Goal: Task Accomplishment & Management: Complete application form

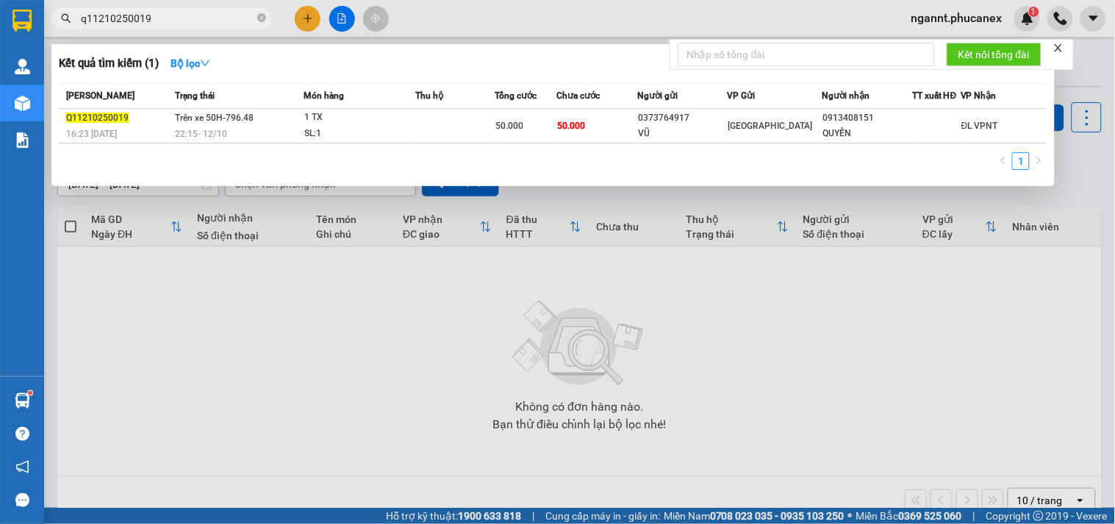
click at [309, 22] on div at bounding box center [557, 262] width 1115 height 524
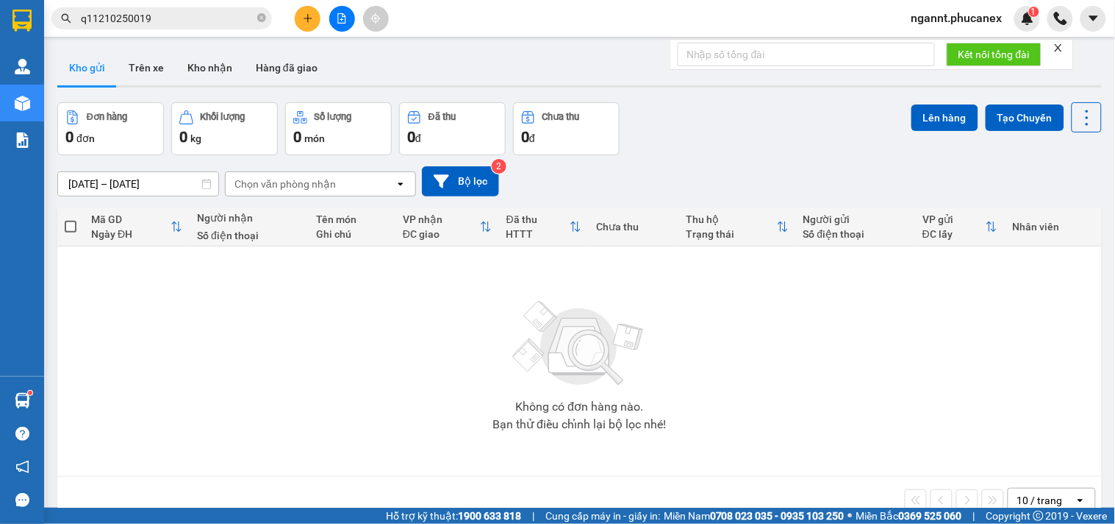
click at [310, 4] on div "Kết quả tìm kiếm ( 1 ) Bộ lọc Mã ĐH Trạng thái Món hàng Thu hộ Tổng cước Chưa c…" at bounding box center [557, 18] width 1115 height 37
click at [310, 6] on button at bounding box center [308, 19] width 26 height 26
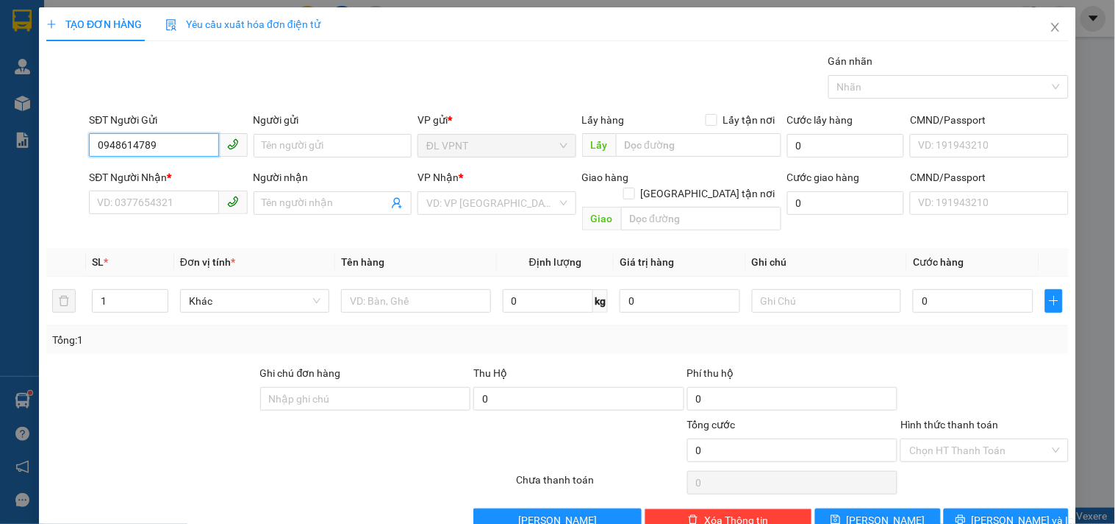
click at [123, 141] on input "0948614789" at bounding box center [153, 145] width 129 height 24
type input "0948614789"
click at [288, 140] on input "Người gửi" at bounding box center [333, 146] width 158 height 24
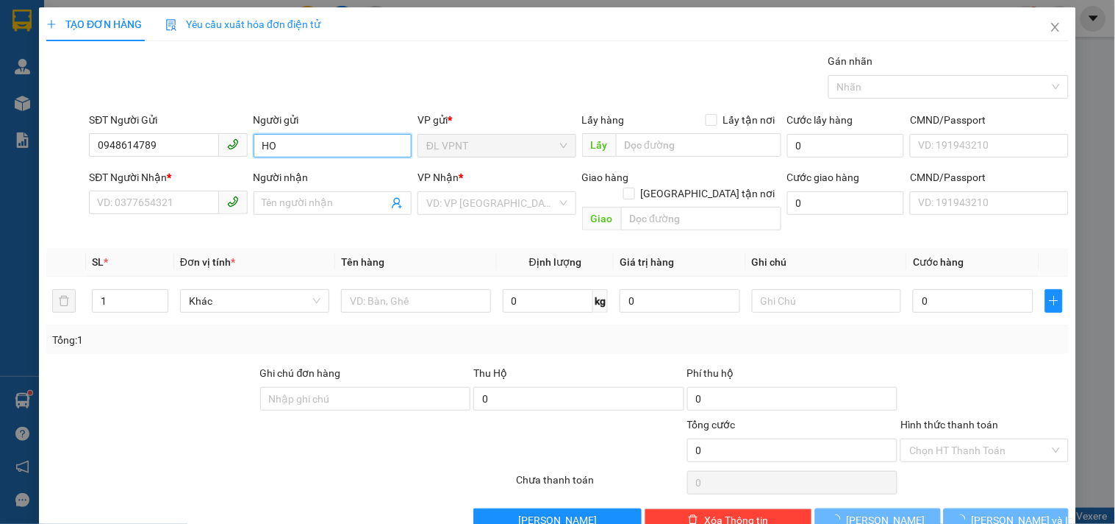
type input "H"
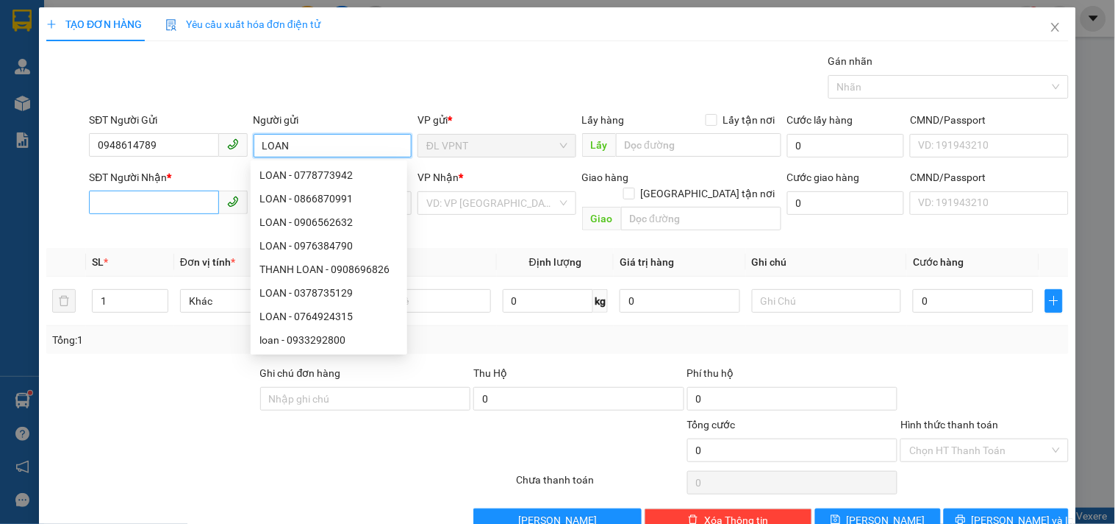
type input "LOAN"
click at [142, 200] on input "SĐT Người Nhận *" at bounding box center [153, 202] width 129 height 24
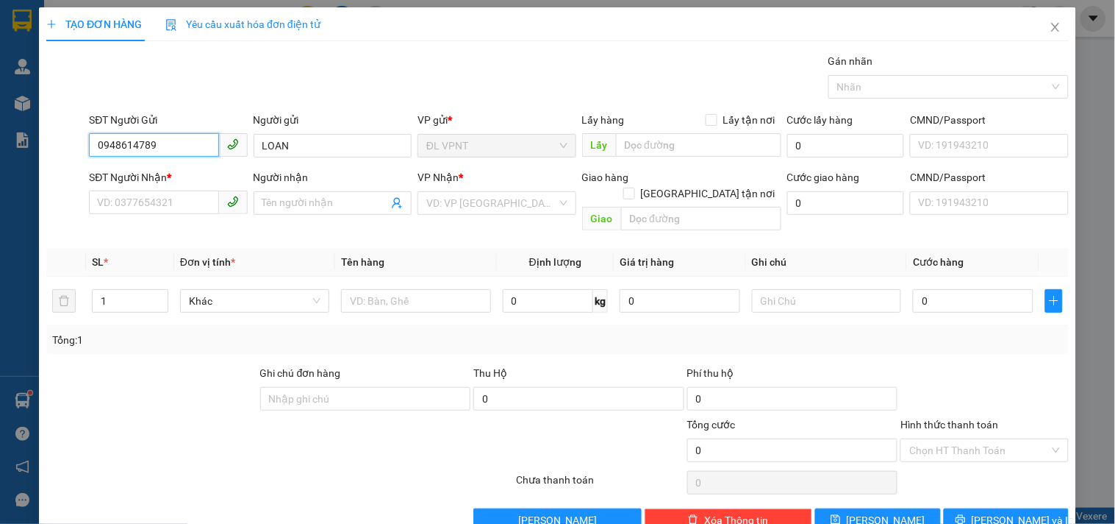
drag, startPoint x: 171, startPoint y: 142, endPoint x: 99, endPoint y: 141, distance: 72.1
click at [99, 141] on input "0948614789" at bounding box center [153, 145] width 129 height 24
click at [135, 206] on input "SĐT Người Nhận *" at bounding box center [153, 202] width 129 height 24
paste input "0948614789"
type input "0948614789"
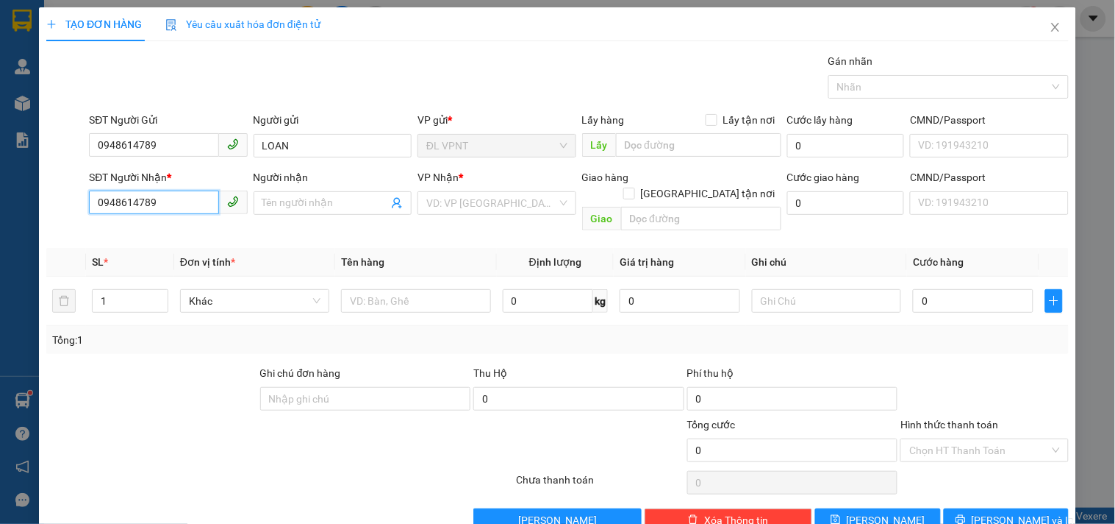
click at [182, 195] on input "0948614789" at bounding box center [153, 202] width 129 height 24
click at [162, 234] on div "0948614789 - LOAN" at bounding box center [166, 232] width 139 height 16
type input "LOAN"
type input "0948614789"
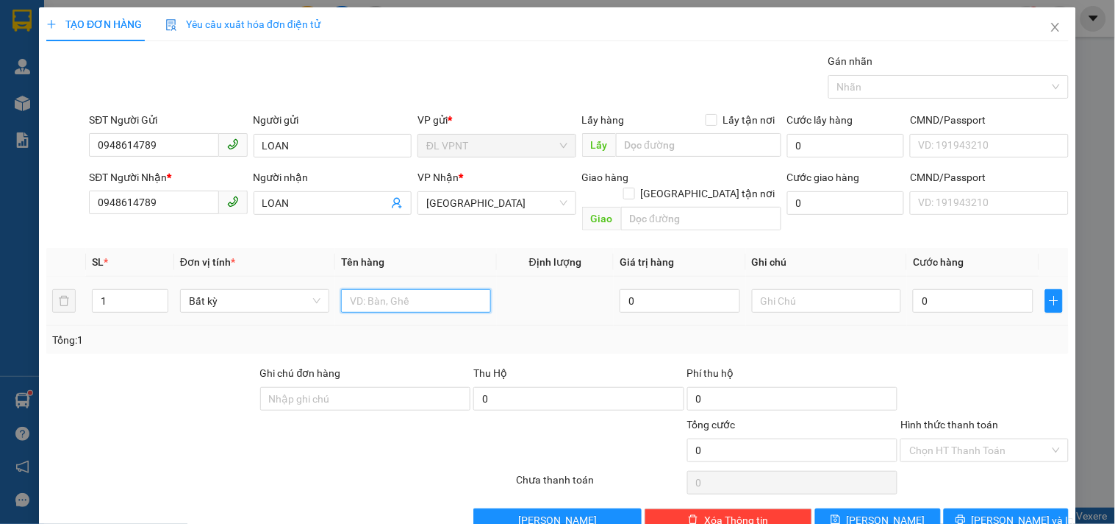
click at [413, 289] on input "text" at bounding box center [415, 301] width 149 height 24
type input "1TX"
click at [952, 276] on td "0" at bounding box center [973, 300] width 132 height 49
click at [947, 289] on input "0" at bounding box center [973, 301] width 121 height 24
type input "6"
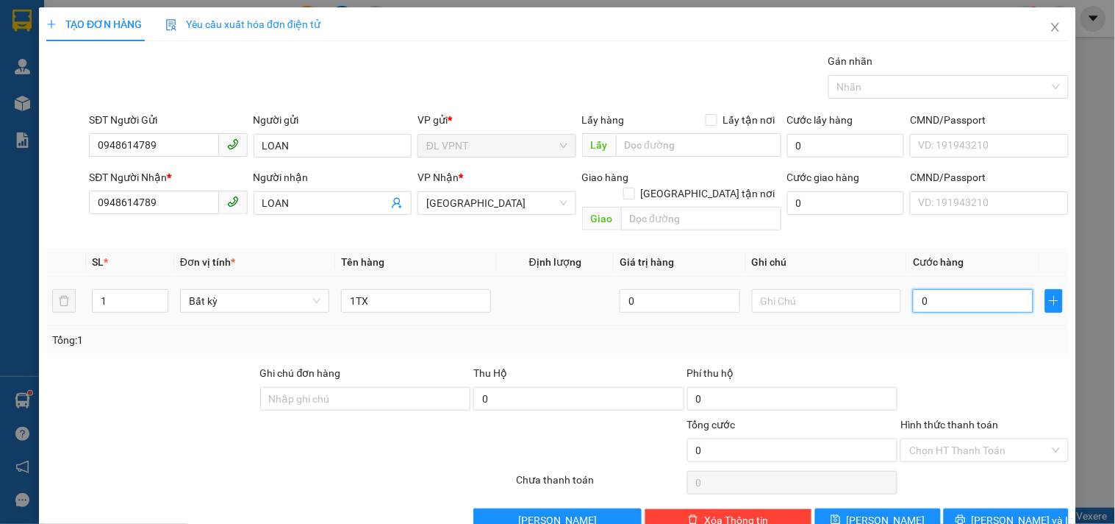
type input "6"
type input "60"
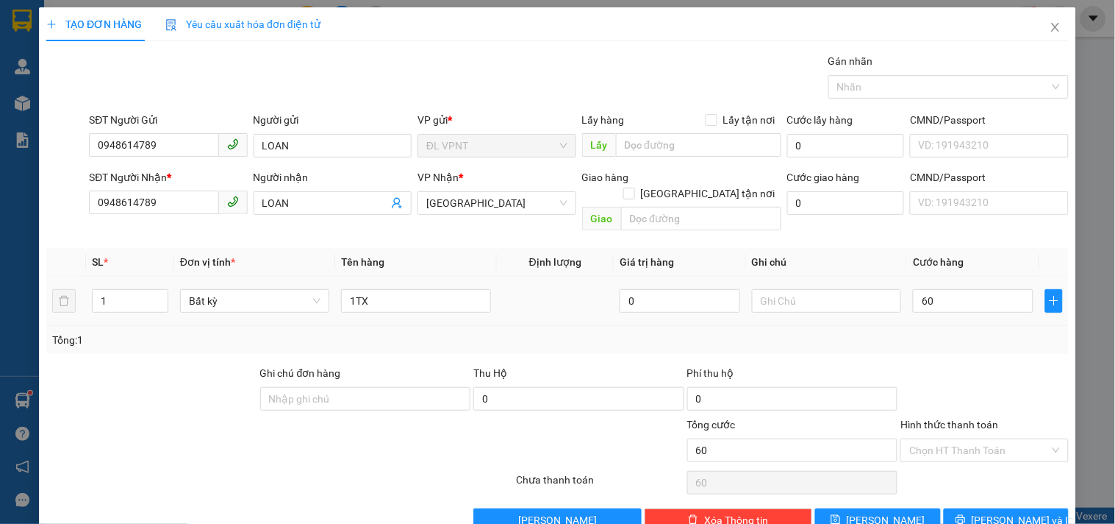
type input "60.000"
click at [943, 326] on div "Tổng: 1" at bounding box center [557, 340] width 1023 height 28
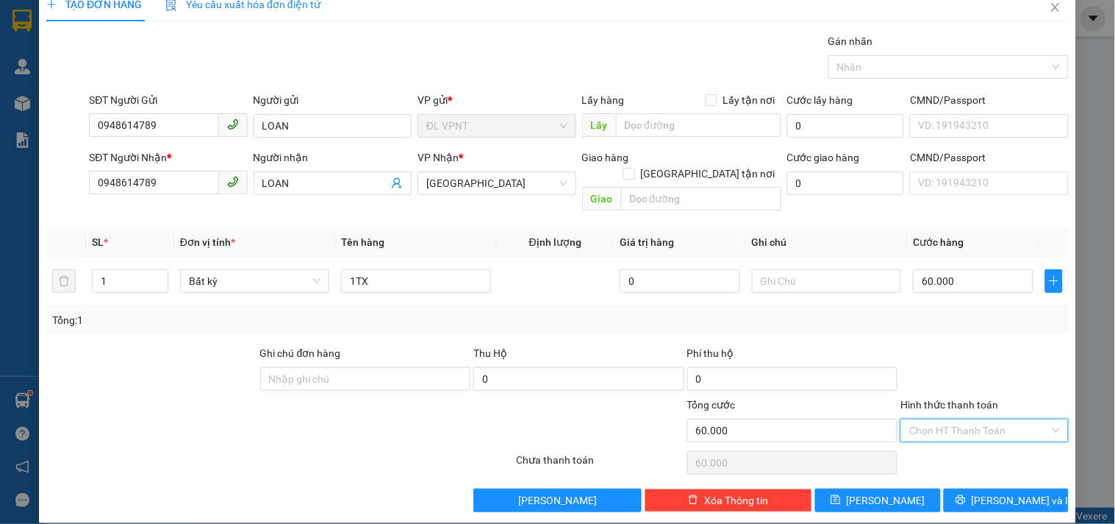
click at [996, 419] on input "Hình thức thanh toán" at bounding box center [980, 430] width 140 height 22
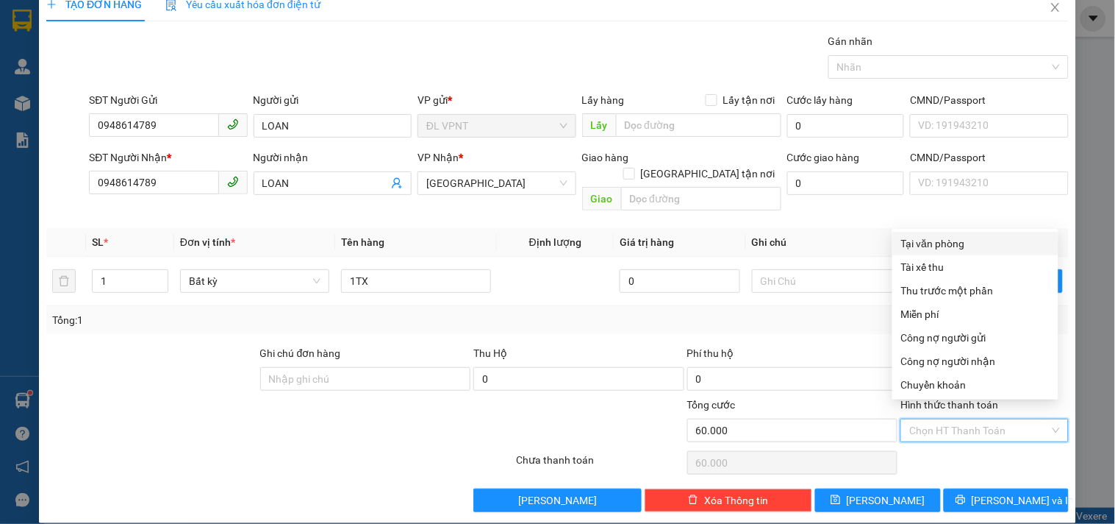
click at [950, 241] on div "Tại văn phòng" at bounding box center [975, 243] width 149 height 16
type input "0"
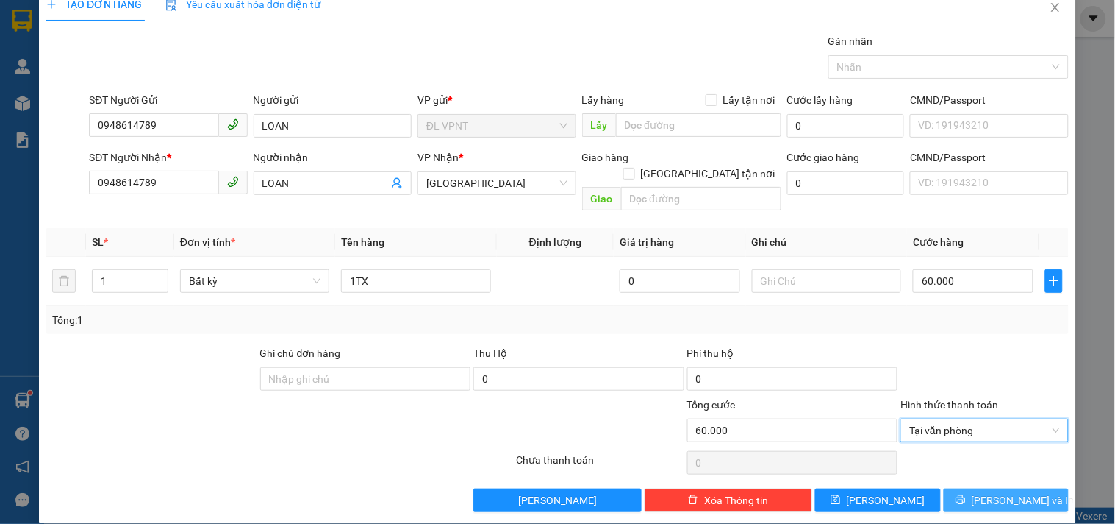
click at [952, 488] on button "[PERSON_NAME] và In" at bounding box center [1006, 500] width 125 height 24
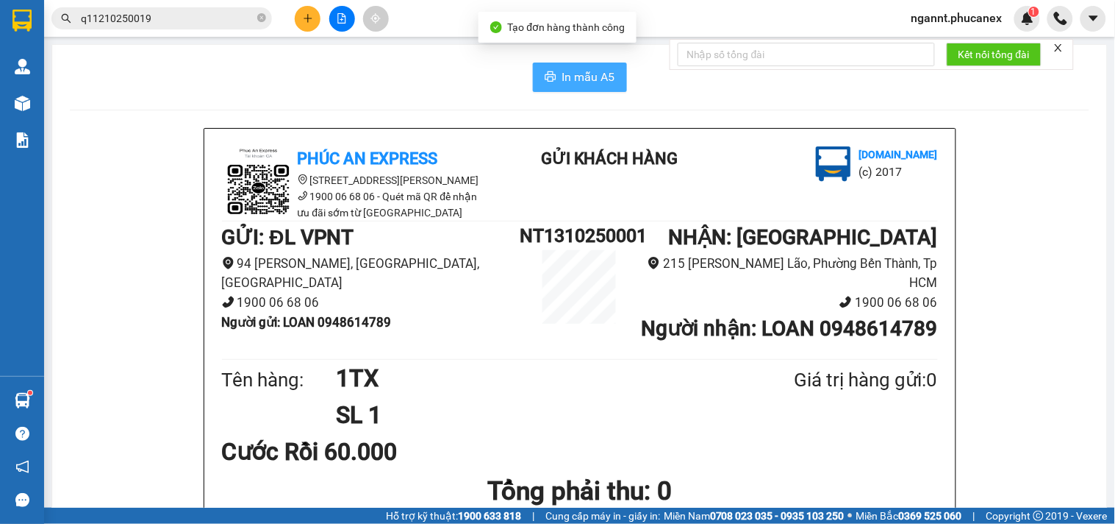
click at [578, 89] on button "In mẫu A5" at bounding box center [580, 77] width 94 height 29
